Goal: Contribute content

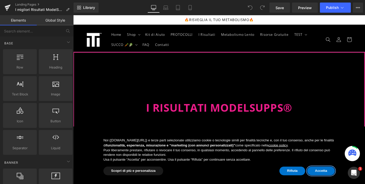
click at [332, 181] on button "Accetta" at bounding box center [333, 178] width 29 height 9
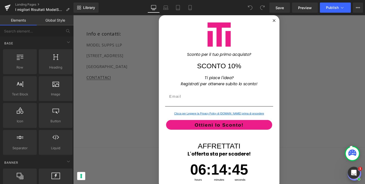
scroll to position [18682, 0]
click at [282, 21] on circle "Close dialog" at bounding box center [284, 21] width 6 height 6
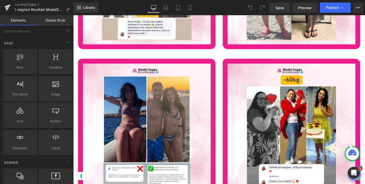
scroll to position [18226, 0]
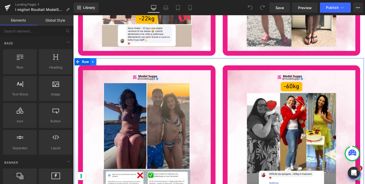
click at [95, 62] on icon at bounding box center [94, 64] width 4 height 4
click at [99, 62] on icon at bounding box center [101, 64] width 4 height 4
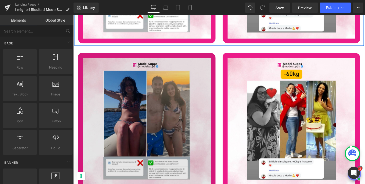
scroll to position [18403, 0]
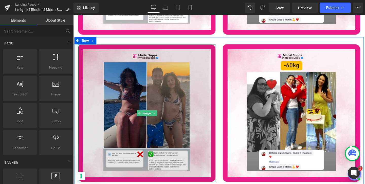
click at [157, 93] on img at bounding box center [150, 118] width 144 height 144
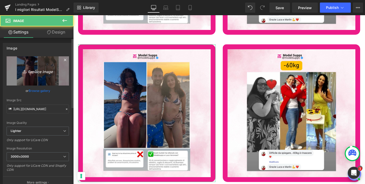
click at [28, 75] on link "Replace Image" at bounding box center [38, 70] width 62 height 29
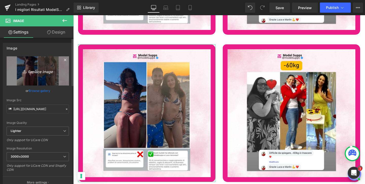
type input "C:\fakepath\422.png"
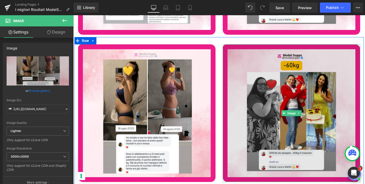
click at [269, 149] on img at bounding box center [302, 118] width 144 height 144
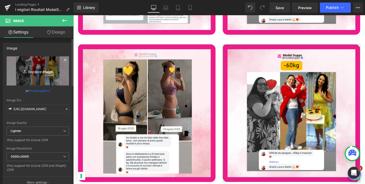
click at [40, 75] on link "Replace Image" at bounding box center [38, 70] width 62 height 29
type input "C:\fakepath\423.png"
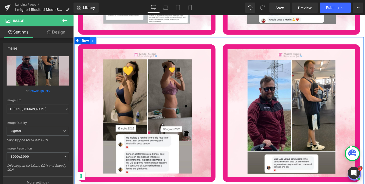
click at [95, 40] on icon at bounding box center [94, 42] width 4 height 4
click at [99, 40] on icon at bounding box center [101, 42] width 4 height 4
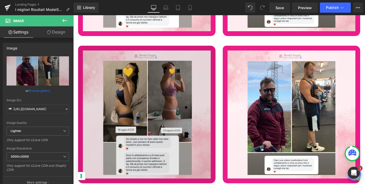
scroll to position [18557, 0]
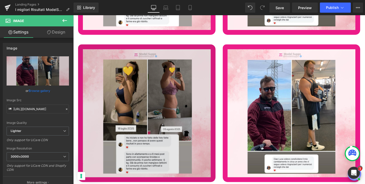
click at [113, 92] on img at bounding box center [150, 118] width 144 height 144
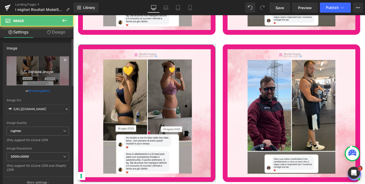
click at [43, 65] on link "Replace Image" at bounding box center [38, 70] width 62 height 29
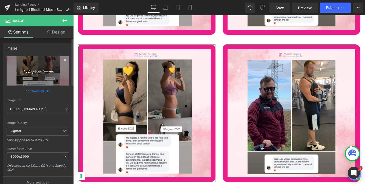
type input "C:\fakepath\424.png"
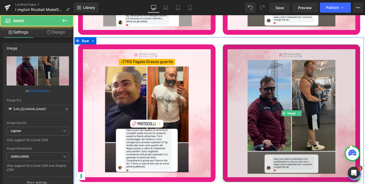
click at [308, 133] on img at bounding box center [302, 118] width 144 height 144
click at [296, 134] on img at bounding box center [302, 118] width 144 height 144
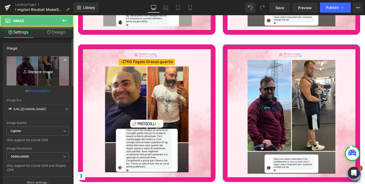
click at [46, 73] on icon "Replace Image" at bounding box center [37, 71] width 41 height 6
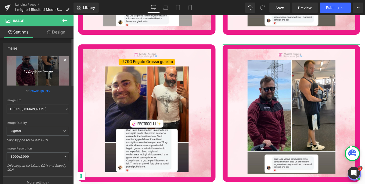
type input "C:\fakepath\425.png"
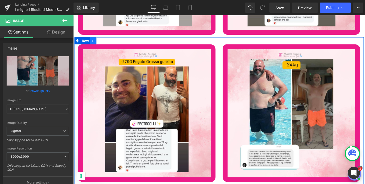
click at [94, 41] on icon at bounding box center [93, 42] width 1 height 2
click at [100, 40] on icon at bounding box center [101, 42] width 4 height 4
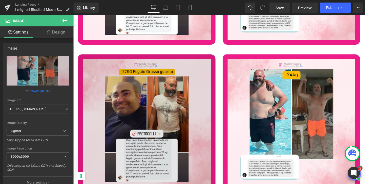
scroll to position [18712, 0]
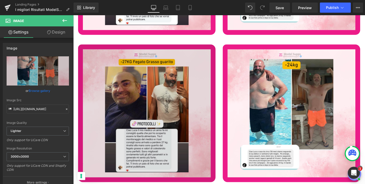
click at [130, 101] on img at bounding box center [150, 118] width 144 height 144
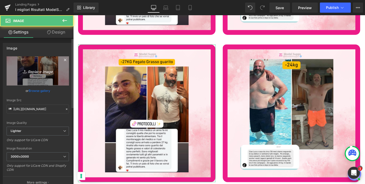
click at [46, 63] on link "Replace Image" at bounding box center [38, 70] width 62 height 29
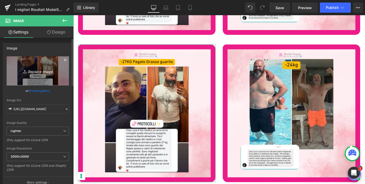
type input "C:\fakepath\426.png"
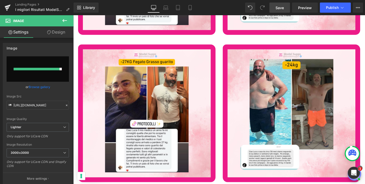
click at [284, 7] on link "Save" at bounding box center [279, 8] width 21 height 10
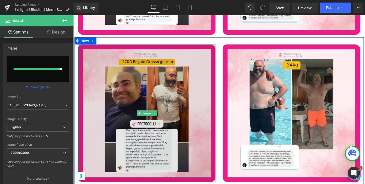
click at [177, 103] on img at bounding box center [150, 118] width 144 height 144
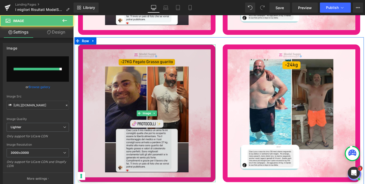
click at [130, 87] on img at bounding box center [150, 118] width 144 height 144
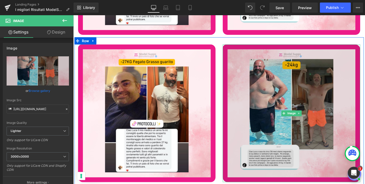
click at [259, 95] on img at bounding box center [302, 118] width 144 height 144
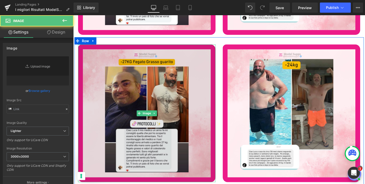
click at [135, 85] on img at bounding box center [150, 118] width 144 height 144
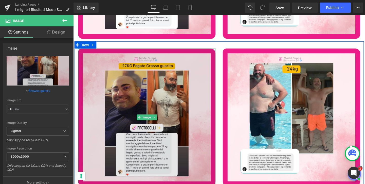
scroll to position [18706, 0]
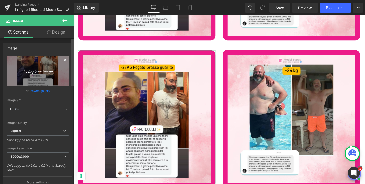
click at [54, 70] on icon "Replace Image" at bounding box center [37, 71] width 41 height 6
type input "C:\fakepath\426.png"
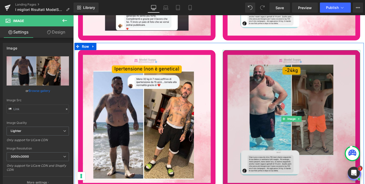
click at [320, 105] on img at bounding box center [302, 124] width 144 height 144
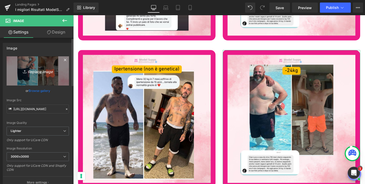
click at [53, 72] on icon "Replace Image" at bounding box center [37, 71] width 41 height 6
type input "C:\fakepath\427.png"
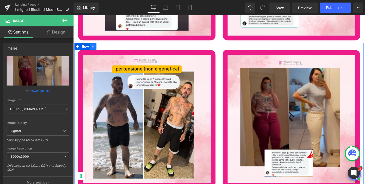
click at [94, 46] on icon at bounding box center [94, 48] width 4 height 4
click at [100, 46] on icon at bounding box center [101, 48] width 4 height 4
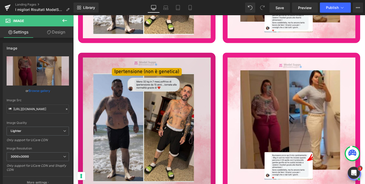
scroll to position [18866, 0]
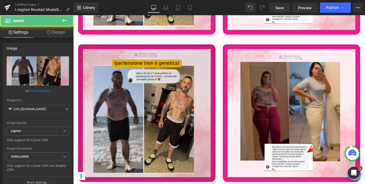
click at [126, 124] on img at bounding box center [150, 118] width 144 height 144
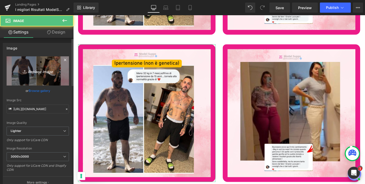
click at [41, 72] on icon "Replace Image" at bounding box center [37, 71] width 41 height 6
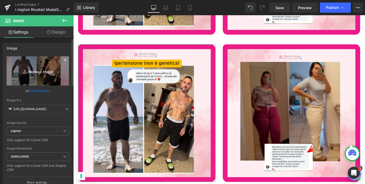
type input "C:\fakepath\428.png"
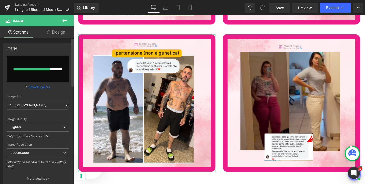
scroll to position [18878, 0]
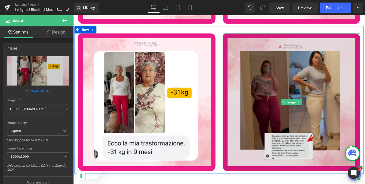
click at [307, 106] on div "Image" at bounding box center [302, 106] width 144 height 144
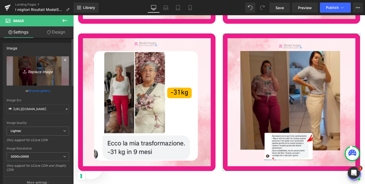
click at [42, 73] on icon "Replace Image" at bounding box center [37, 71] width 41 height 6
type input "C:\fakepath\429.png"
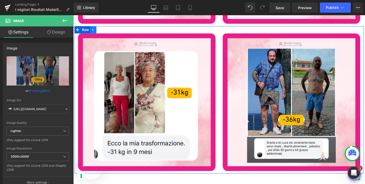
click at [94, 30] on link at bounding box center [94, 31] width 7 height 8
click at [103, 29] on link at bounding box center [100, 31] width 7 height 8
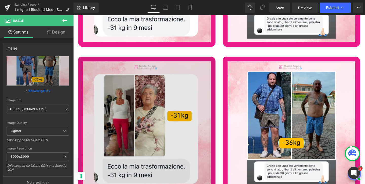
scroll to position [19020, 0]
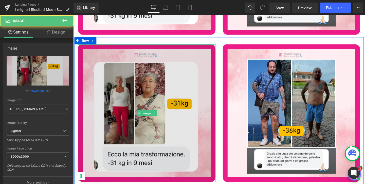
click at [138, 115] on img at bounding box center [150, 118] width 144 height 144
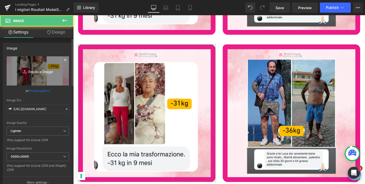
click at [44, 80] on link "Replace Image" at bounding box center [38, 70] width 62 height 29
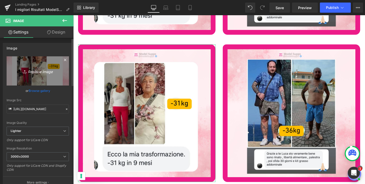
type input "C:\fakepath\430.png"
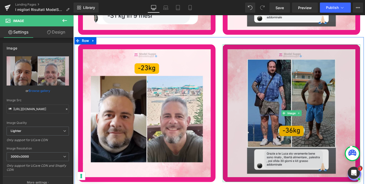
click at [313, 128] on img at bounding box center [302, 118] width 144 height 144
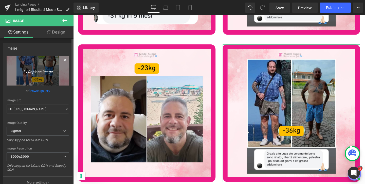
click at [42, 72] on icon "Replace Image" at bounding box center [37, 71] width 41 height 6
type input "C:\fakepath\431.png"
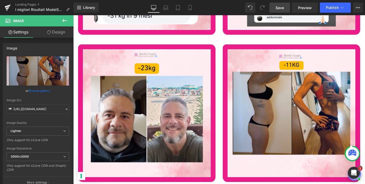
click at [277, 8] on span "Save" at bounding box center [279, 7] width 8 height 5
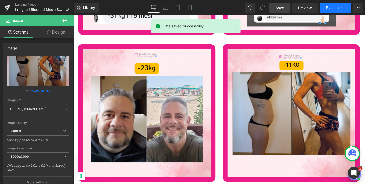
click at [328, 8] on span "Publish" at bounding box center [332, 8] width 13 height 4
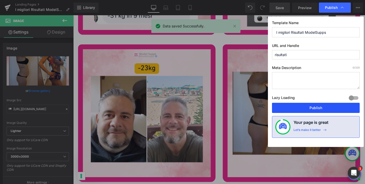
click at [307, 107] on button "Publish" at bounding box center [316, 108] width 88 height 10
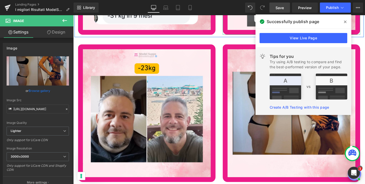
click at [345, 23] on icon at bounding box center [345, 22] width 3 height 3
